Goal: Information Seeking & Learning: Learn about a topic

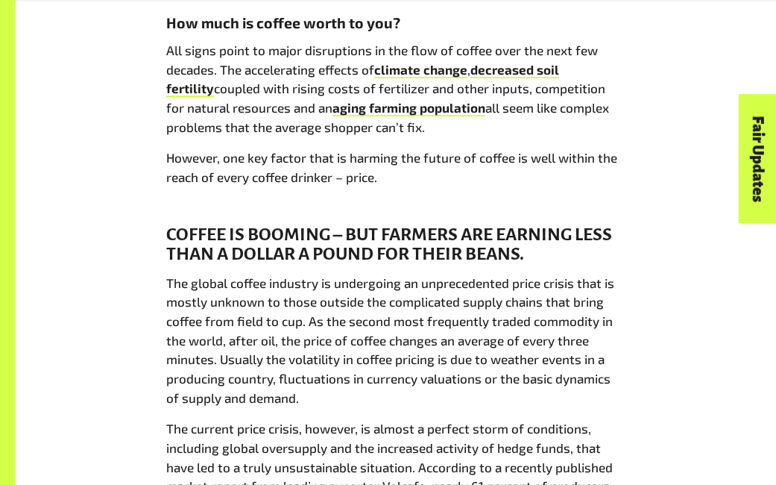
scroll to position [725, 0]
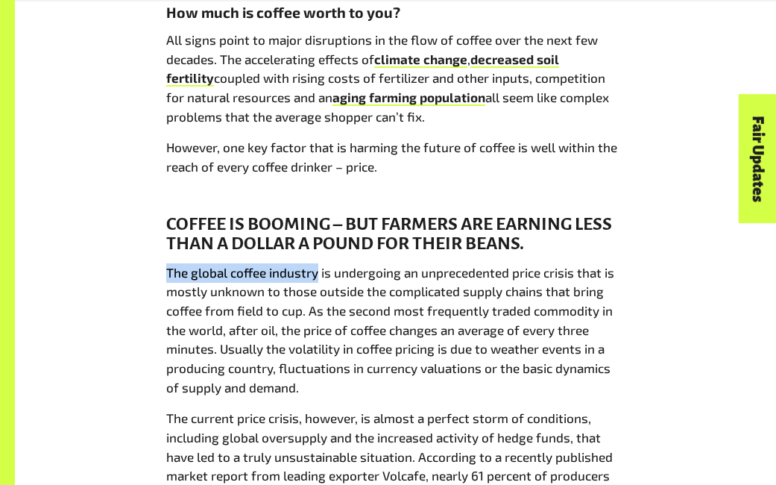
drag, startPoint x: 166, startPoint y: 265, endPoint x: 318, endPoint y: 270, distance: 152.2
click at [318, 270] on p "The global coffee industry is undergoing an unprecedented price crisis that is …" at bounding box center [395, 329] width 459 height 133
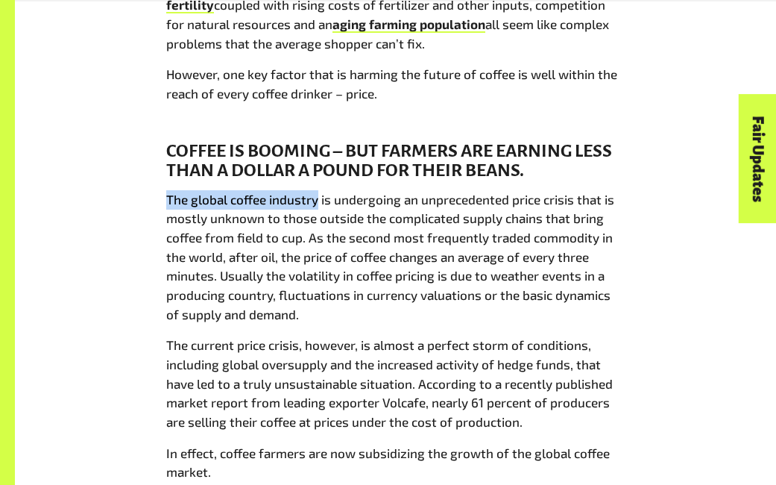
scroll to position [799, 0]
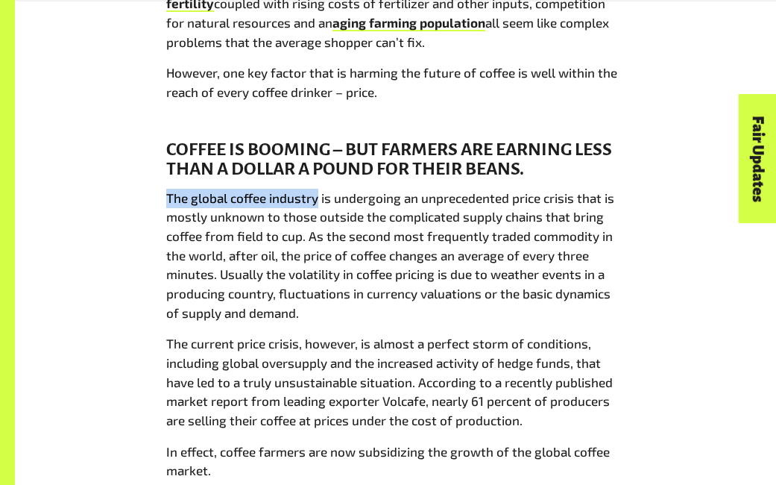
click at [227, 190] on p "The global coffee industry is undergoing an unprecedented price crisis that is …" at bounding box center [395, 255] width 459 height 133
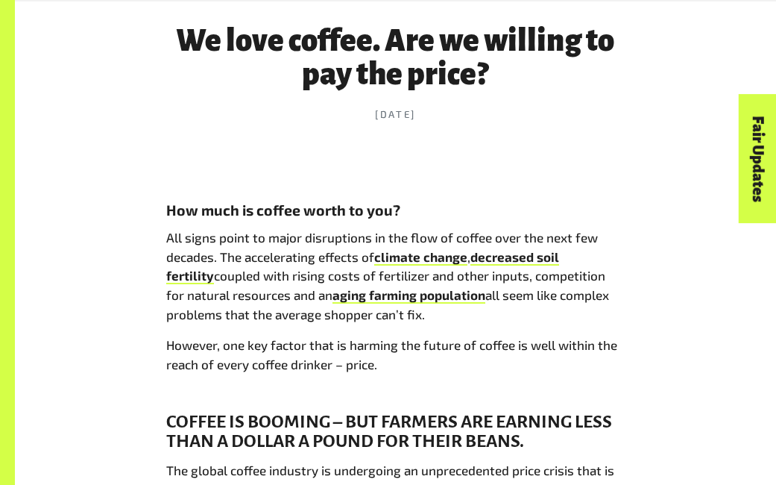
scroll to position [530, 0]
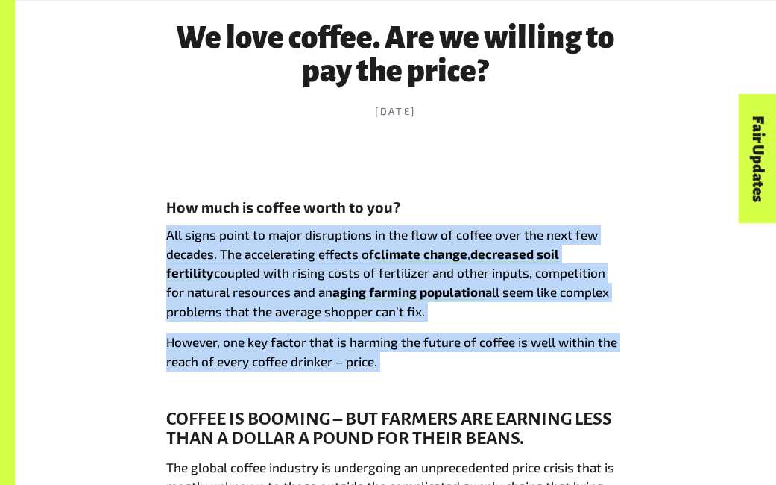
drag, startPoint x: 163, startPoint y: 230, endPoint x: 415, endPoint y: 391, distance: 299.0
copy div "All signs point to major disruptions in the flow of coffee over the next few de…"
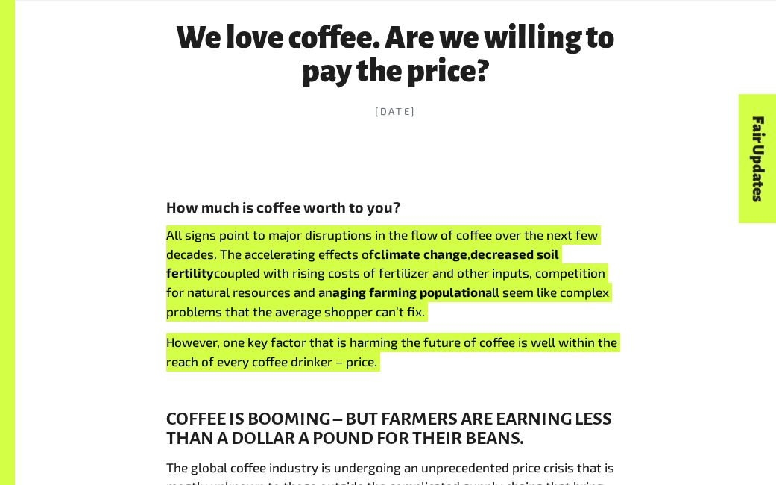
click at [385, 262] on p "All signs point to major disruptions in the flow of coffee over the next few de…" at bounding box center [395, 272] width 459 height 95
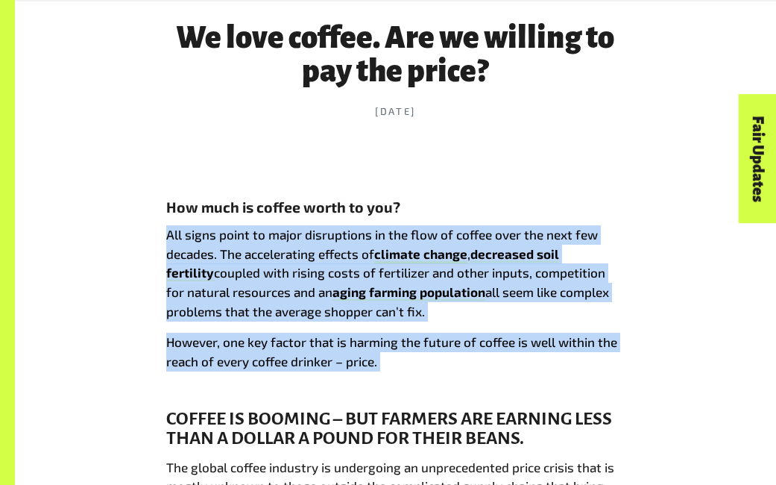
click at [382, 247] on link "climate change" at bounding box center [420, 255] width 93 height 18
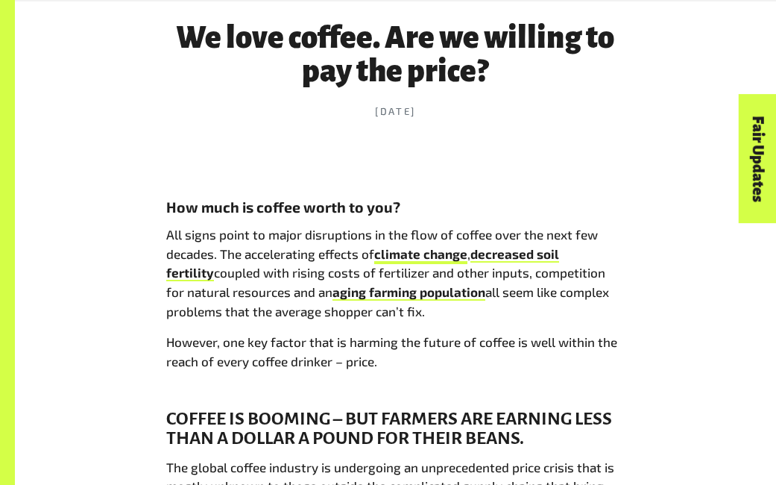
drag, startPoint x: 379, startPoint y: 253, endPoint x: 417, endPoint y: 253, distance: 38.0
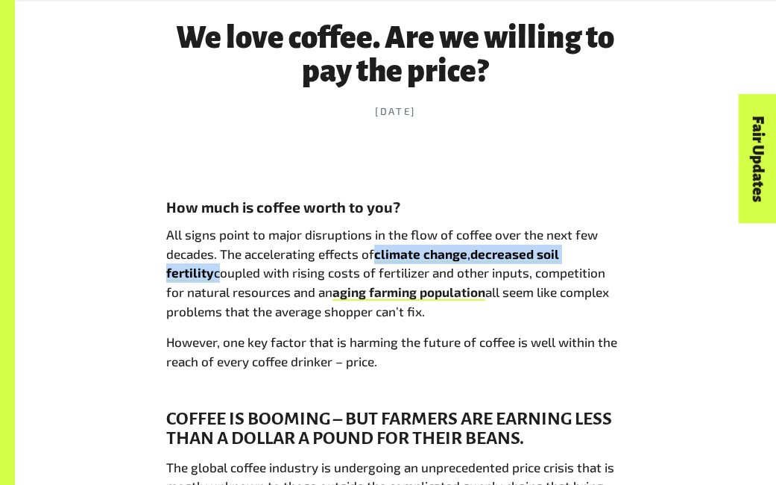
drag, startPoint x: 375, startPoint y: 249, endPoint x: 214, endPoint y: 268, distance: 162.1
click at [214, 269] on p "All signs point to major disruptions in the flow of coffee over the next few de…" at bounding box center [395, 272] width 459 height 95
copy p "climate change , decreased soil fertility"
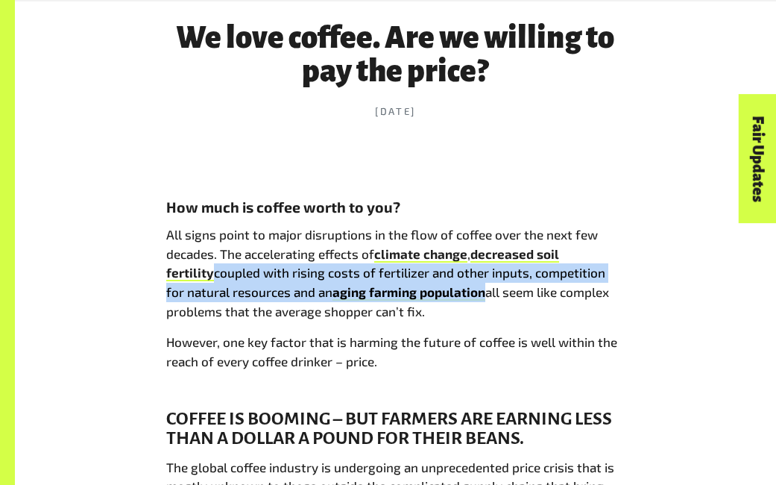
drag, startPoint x: 465, startPoint y: 287, endPoint x: 212, endPoint y: 275, distance: 253.0
click at [212, 275] on p "All signs point to major disruptions in the flow of coffee over the next few de…" at bounding box center [395, 272] width 459 height 95
copy p "coupled with rising costs of fertilizer and other inputs, competition for natur…"
